Goal: Task Accomplishment & Management: Manage account settings

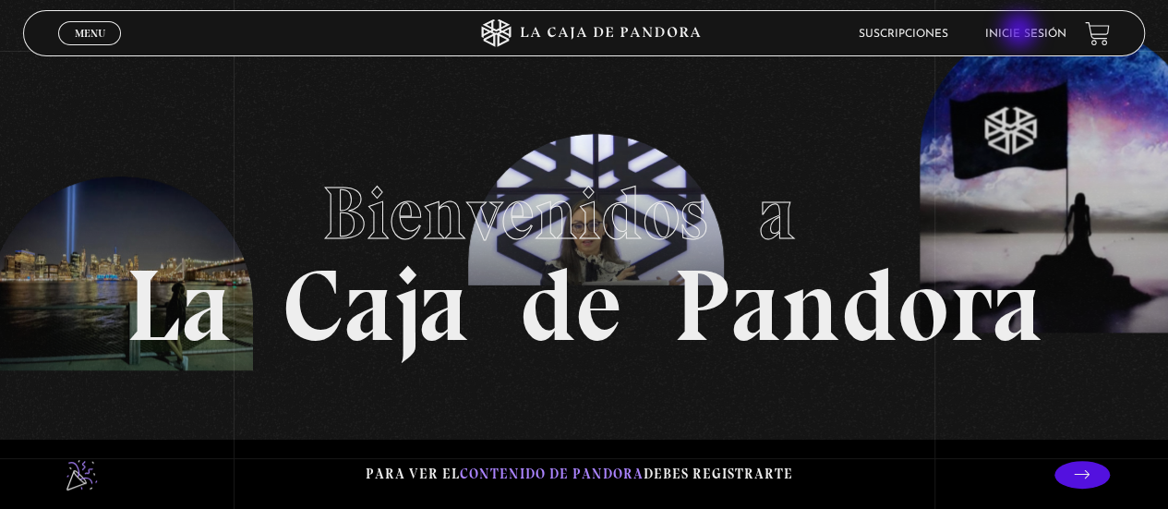
click at [1021, 32] on link "Inicie sesión" at bounding box center [1025, 34] width 81 height 11
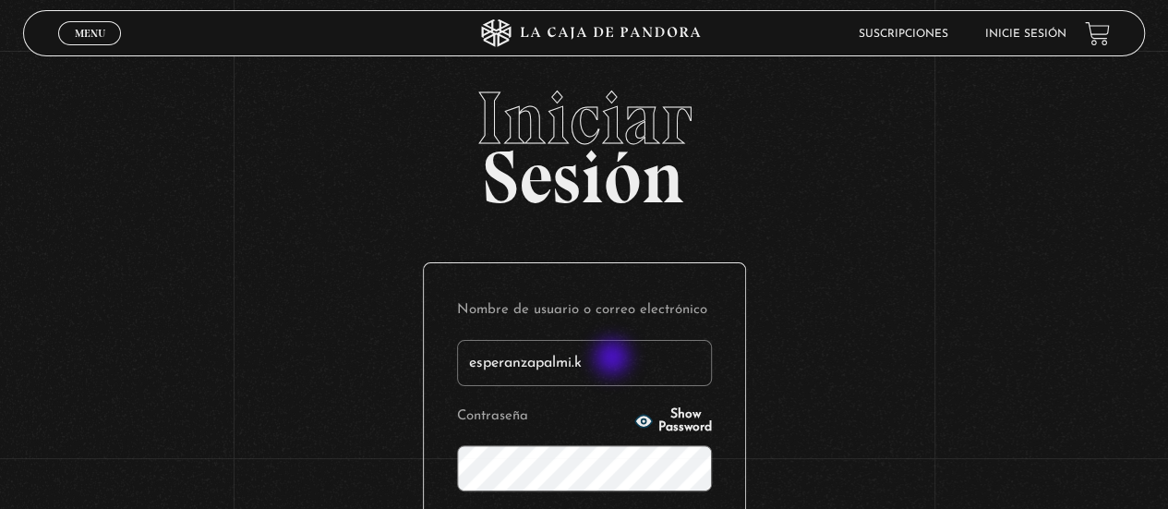
click at [614, 359] on input "esperanzapalmi.k" at bounding box center [584, 363] width 255 height 46
click at [665, 366] on input "esperanzapalmi.k" at bounding box center [584, 363] width 255 height 46
click at [676, 370] on input "esperanzapalmi.k" at bounding box center [584, 363] width 255 height 46
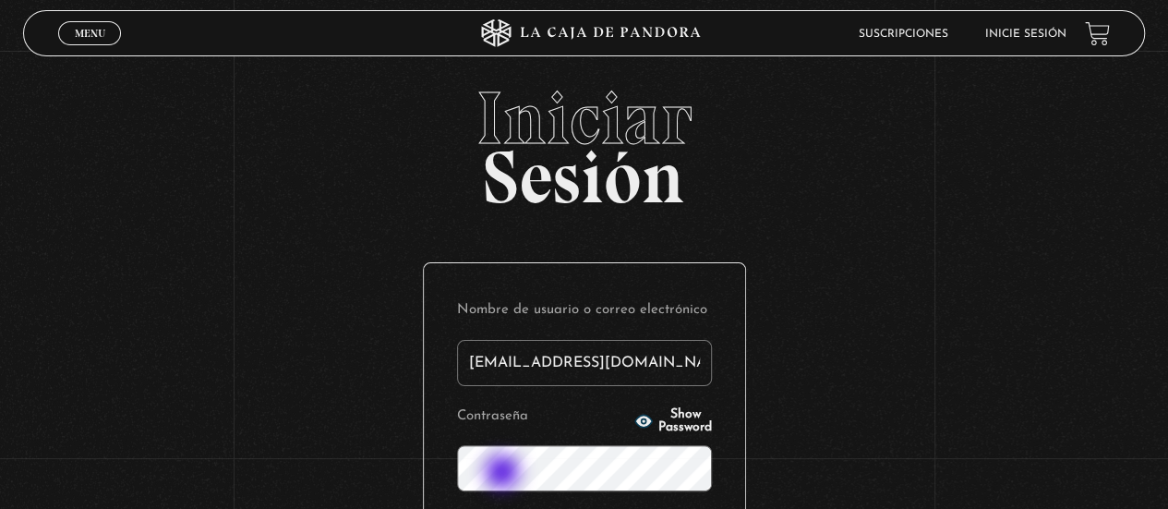
type input "esperanzapalmi.k@hotmail.com"
click at [681, 414] on span "Show Password" at bounding box center [685, 421] width 54 height 26
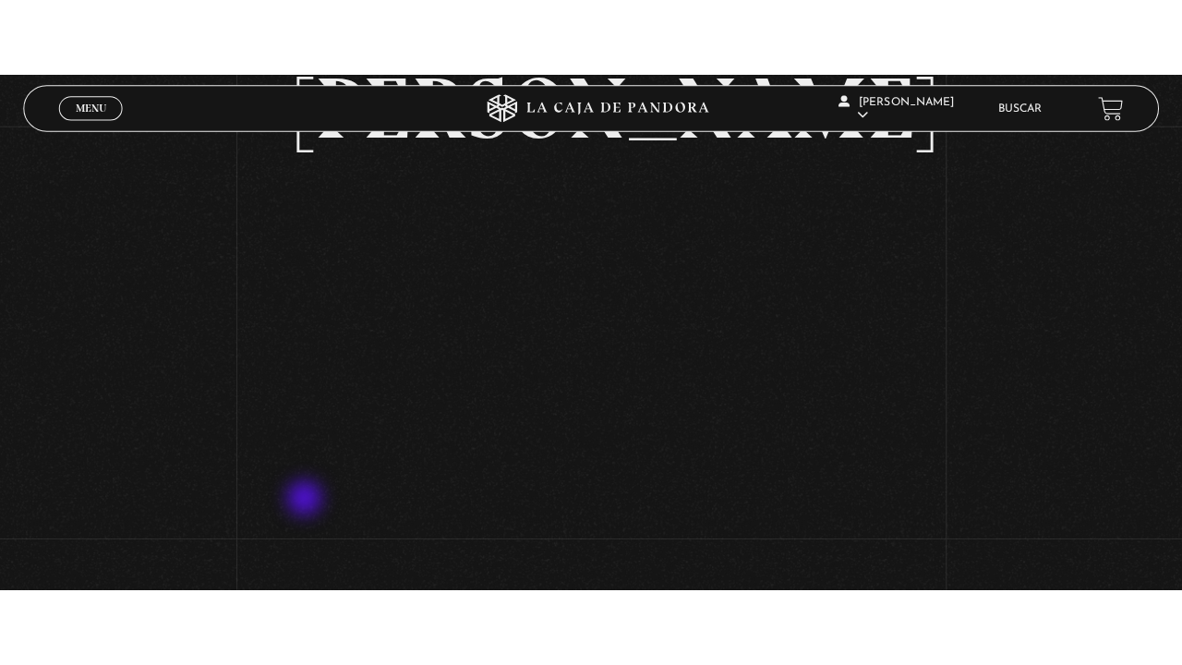
scroll to position [288, 0]
